Goal: Task Accomplishment & Management: Complete application form

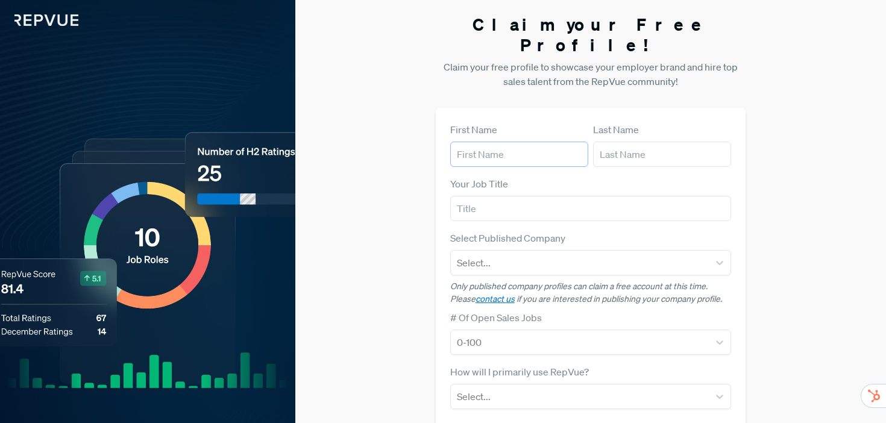
click at [501, 142] on input "text" at bounding box center [519, 154] width 138 height 25
type input "[PERSON_NAME]"
type input "[PERSON_NAME][EMAIL_ADDRESS][DOMAIN_NAME]"
click at [503, 196] on input "text" at bounding box center [591, 208] width 282 height 25
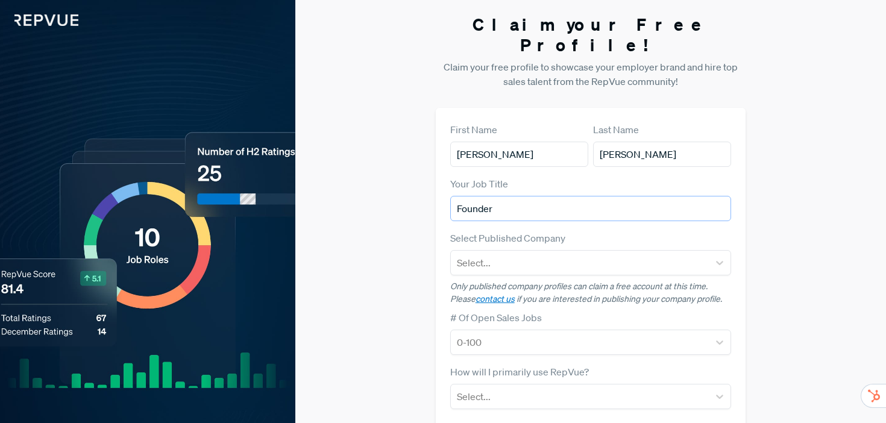
type input "Founder"
click at [572, 254] on div at bounding box center [580, 262] width 247 height 17
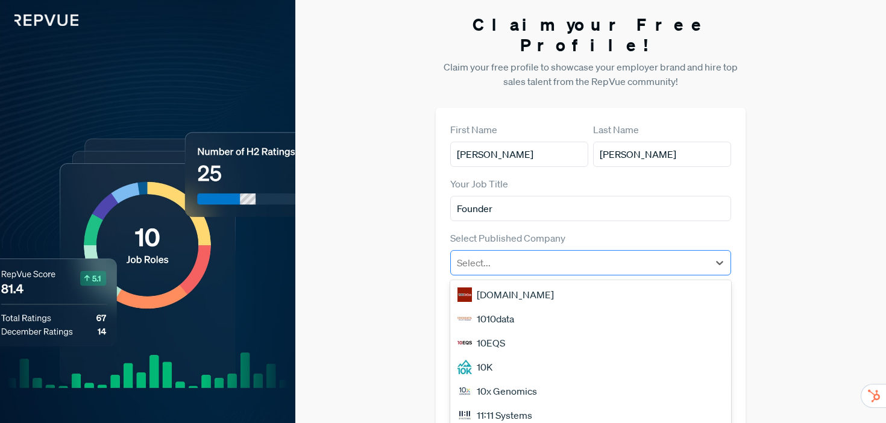
scroll to position [22, 0]
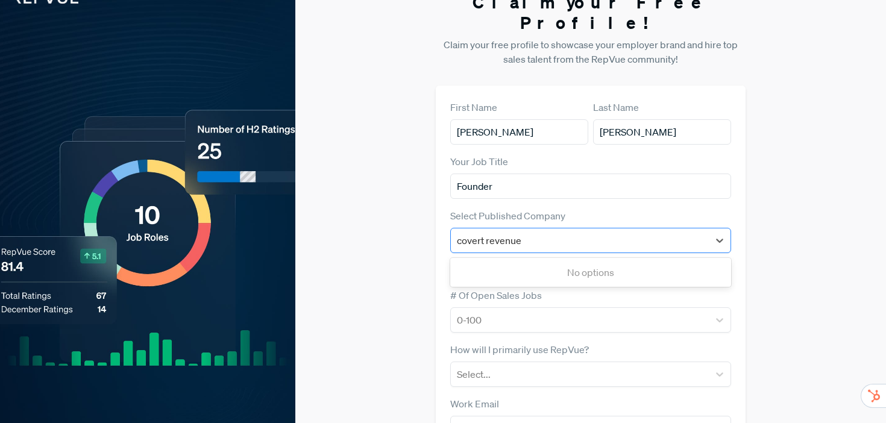
type input "covert revenue"
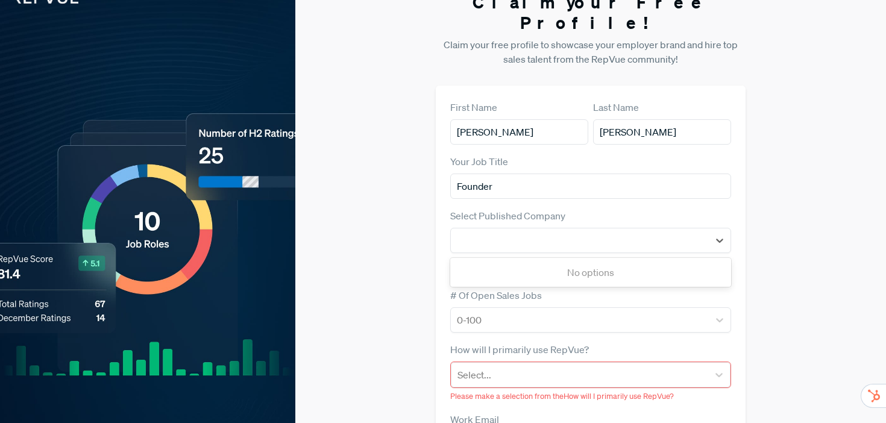
click at [399, 245] on div "Claim your Free Profile! Claim your free profile to showcase your employer bran…" at bounding box center [590, 289] width 591 height 622
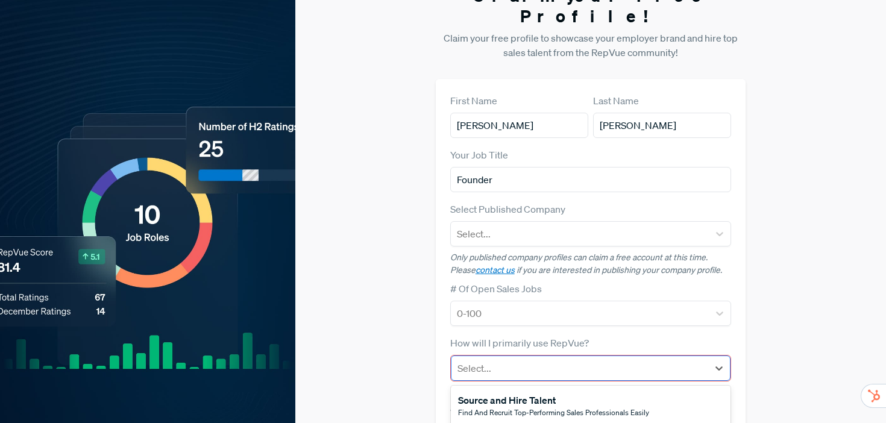
click at [481, 358] on div "Select..." at bounding box center [580, 369] width 257 height 22
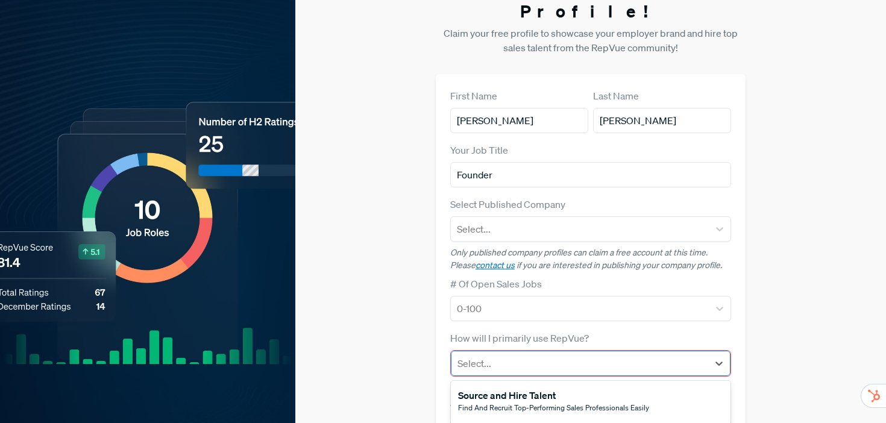
scroll to position [86, 0]
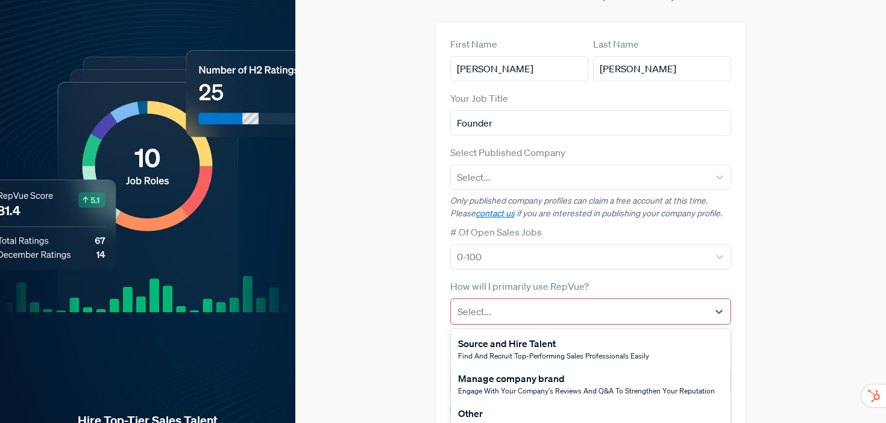
click at [503, 336] on div "Source and Hire Talent" at bounding box center [553, 343] width 191 height 14
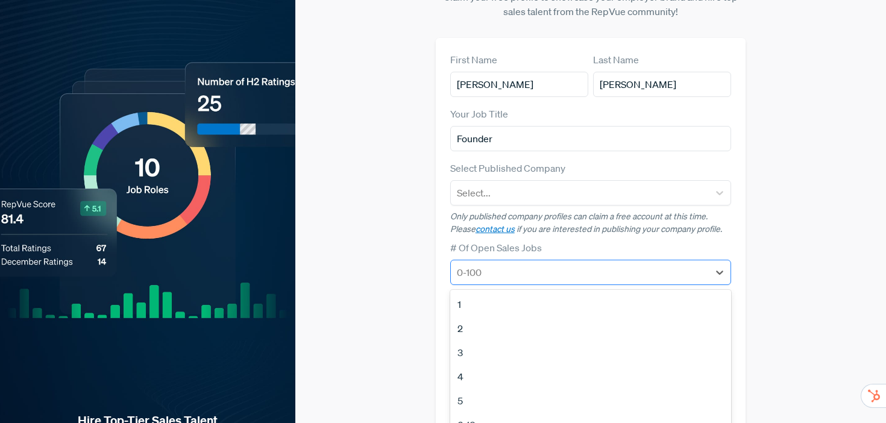
click at [509, 264] on div at bounding box center [580, 272] width 247 height 17
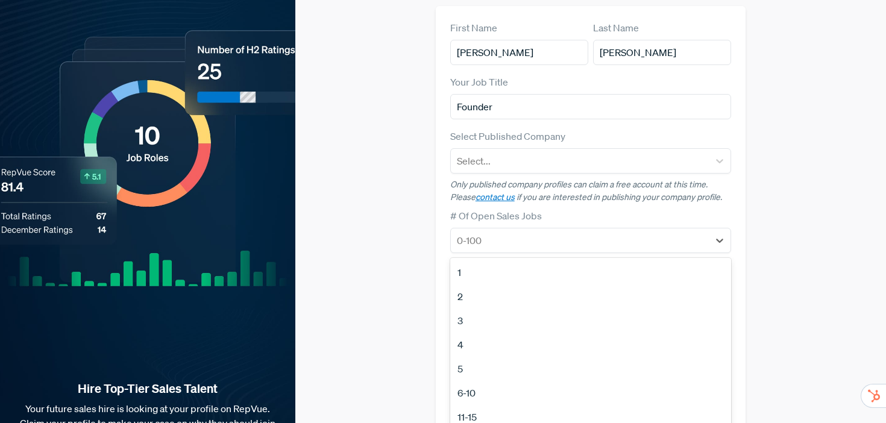
click at [507, 260] on div "1" at bounding box center [591, 272] width 282 height 24
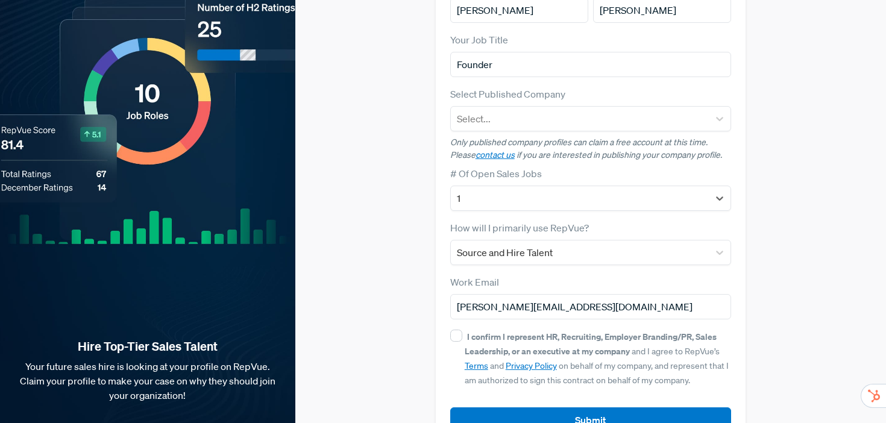
scroll to position [163, 0]
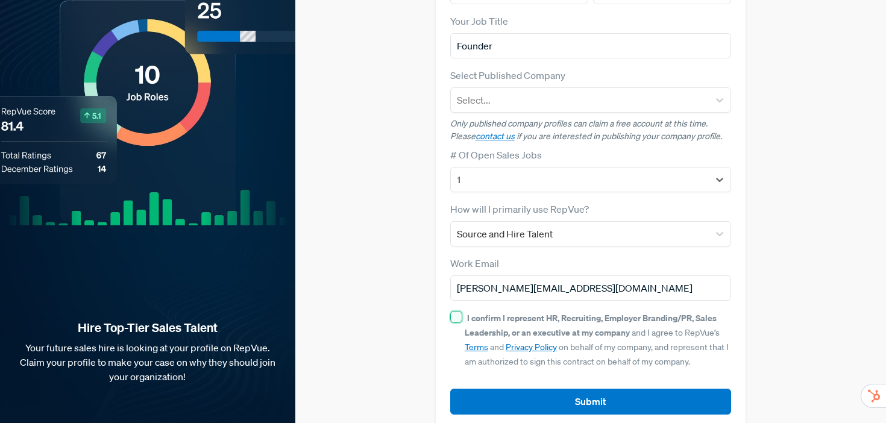
click at [456, 311] on input "I confirm I represent HR, Recruiting, Employer Branding/PR, Sales Leadership, o…" at bounding box center [456, 317] width 12 height 12
checkbox input "true"
drag, startPoint x: 575, startPoint y: 386, endPoint x: 373, endPoint y: 122, distance: 333.0
click at [374, 125] on div "Claim your Free Profile! Claim your free profile to showcase your employer bran…" at bounding box center [590, 140] width 591 height 607
click at [496, 95] on article "Select Published Company Select... Only published company profiles can claim a …" at bounding box center [591, 105] width 282 height 75
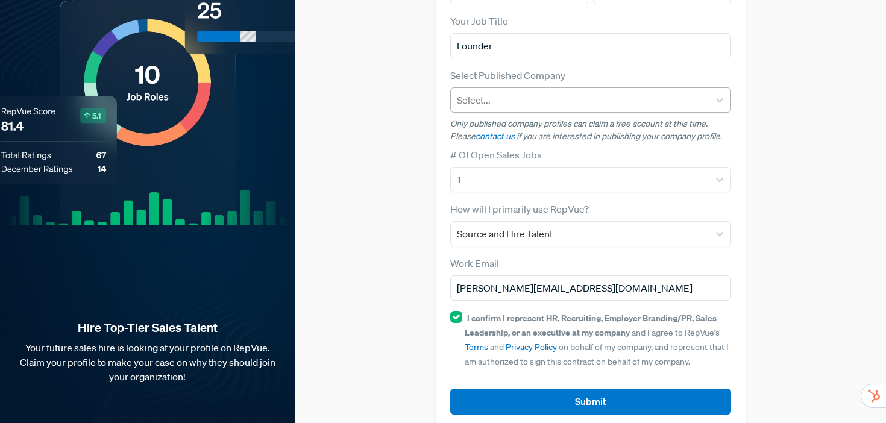
click at [496, 92] on div at bounding box center [580, 100] width 247 height 17
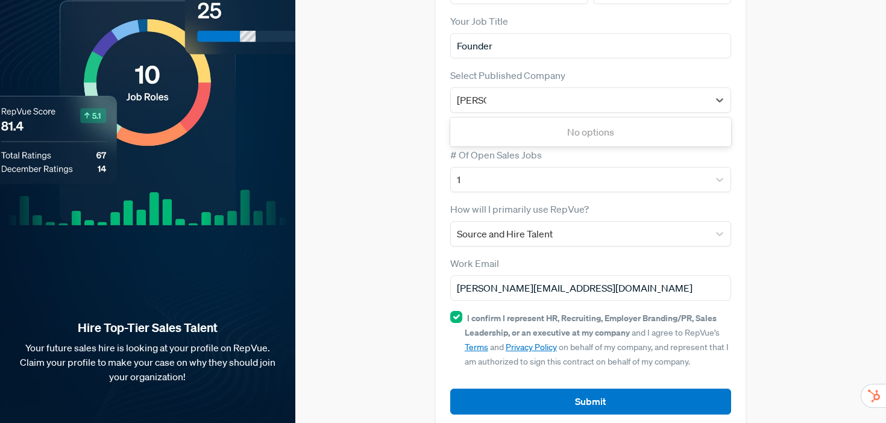
type input "[PERSON_NAME]"
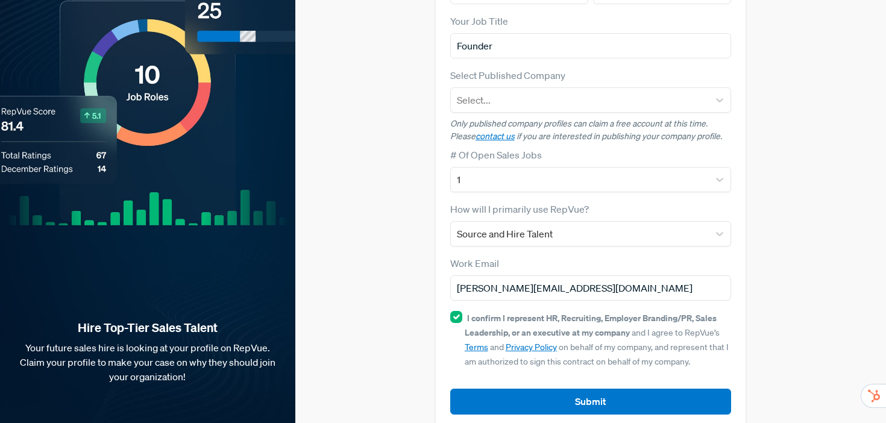
click at [438, 90] on div "First Name [PERSON_NAME] Last Name [PERSON_NAME] Your Job Title Founder Select …" at bounding box center [591, 187] width 311 height 484
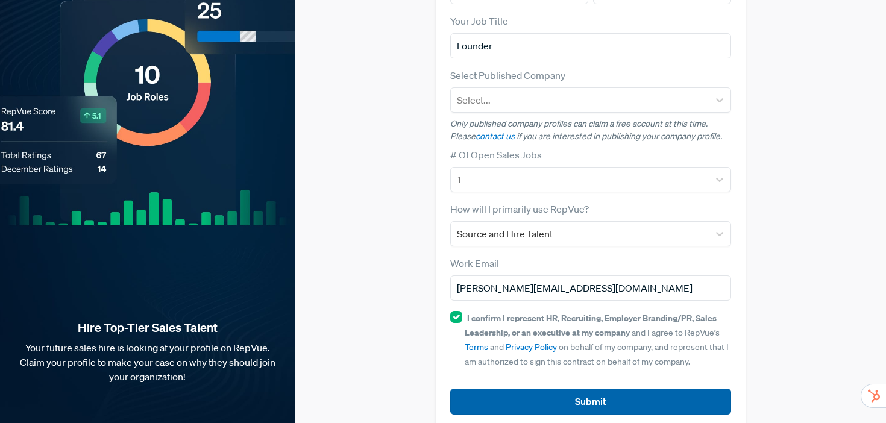
click at [516, 389] on button "Submit" at bounding box center [591, 402] width 282 height 26
